Goal: Obtain resource: Obtain resource

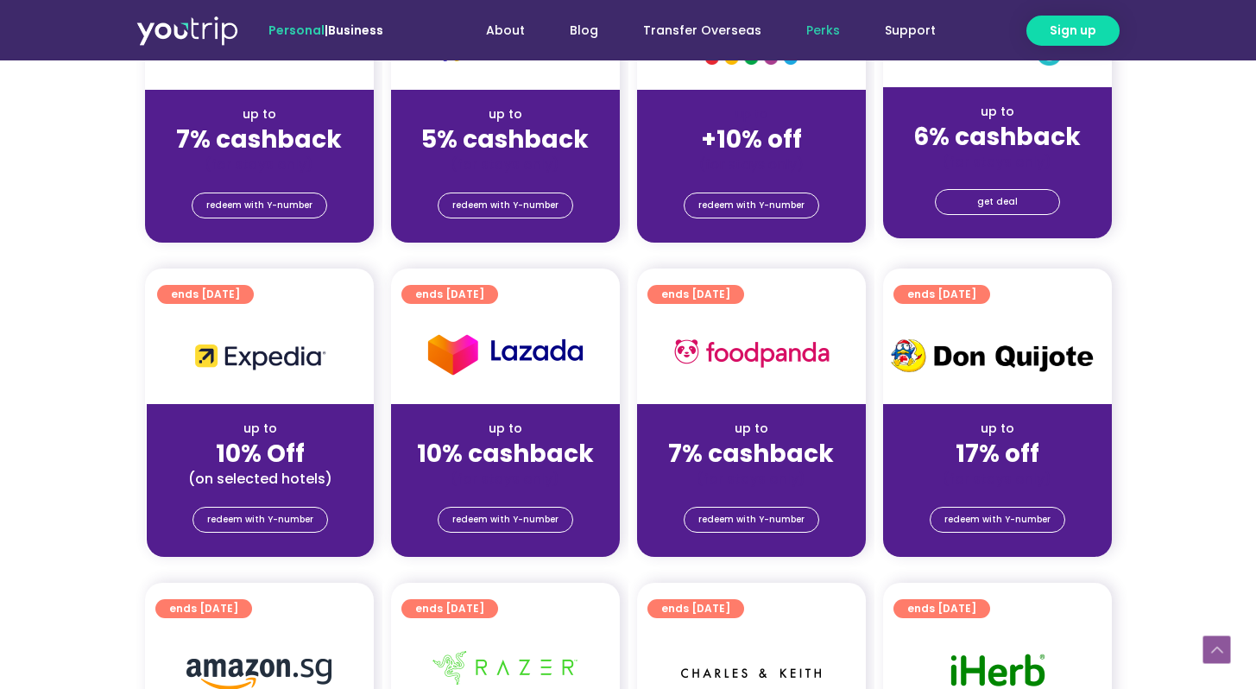
scroll to position [545, 0]
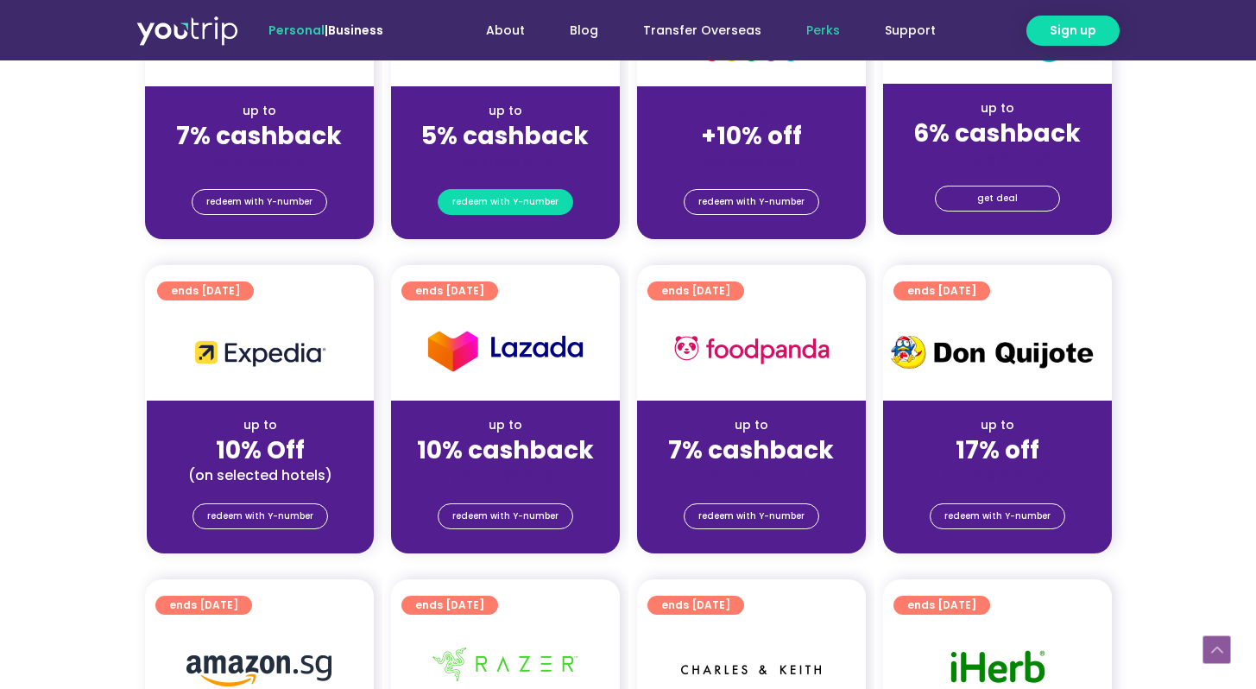
click at [528, 206] on span "redeem with Y-number" at bounding box center [505, 202] width 106 height 24
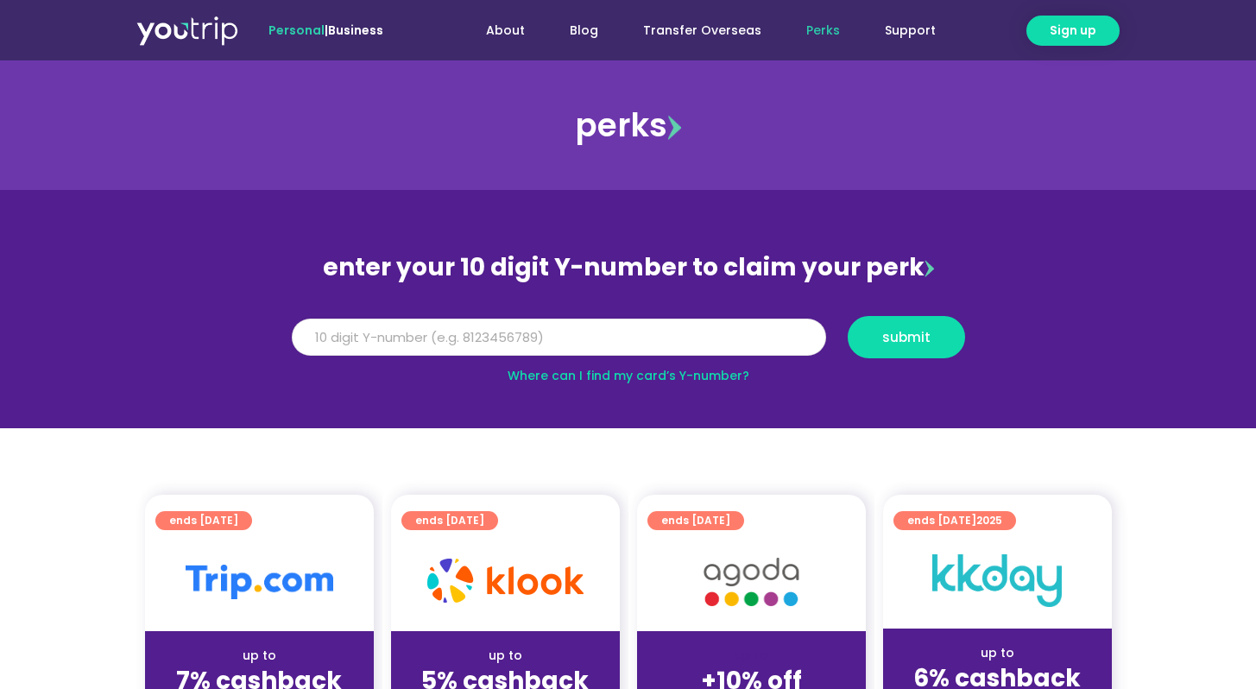
click at [537, 338] on input "Y Number" at bounding box center [559, 338] width 534 height 38
type input "8999999999"
click at [848, 316] on button "submit" at bounding box center [906, 337] width 117 height 42
